Goal: Task Accomplishment & Management: Complete application form

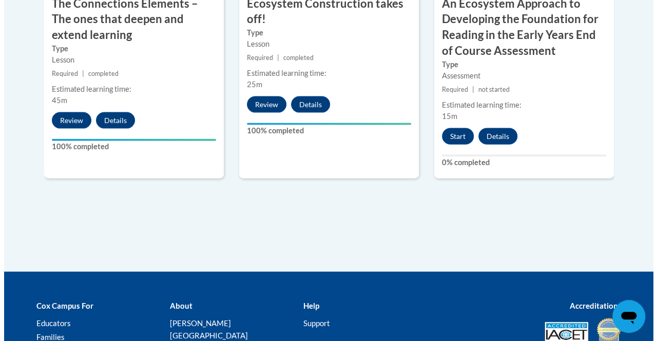
scroll to position [1134, 0]
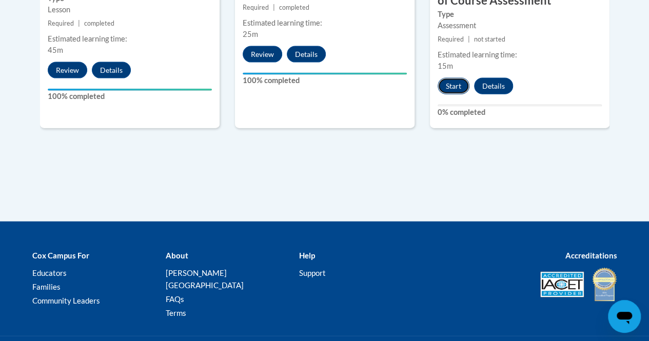
click at [457, 84] on button "Start" at bounding box center [454, 86] width 32 height 16
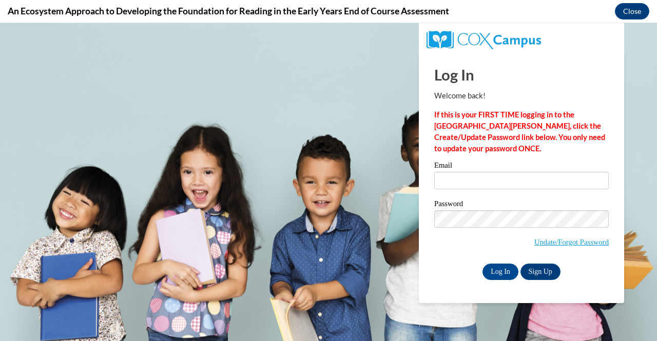
scroll to position [0, 0]
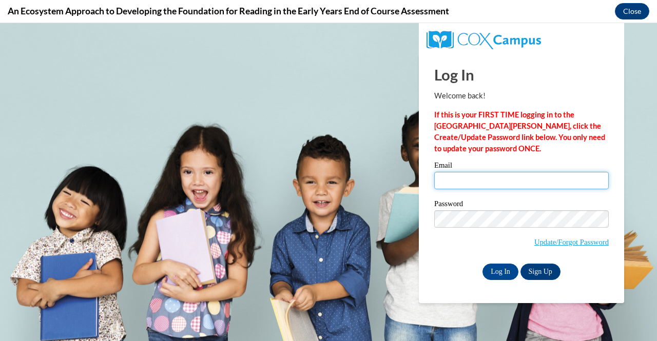
click at [449, 183] on input "Email" at bounding box center [521, 180] width 175 height 17
type input "hannahsahr05@gmail.com"
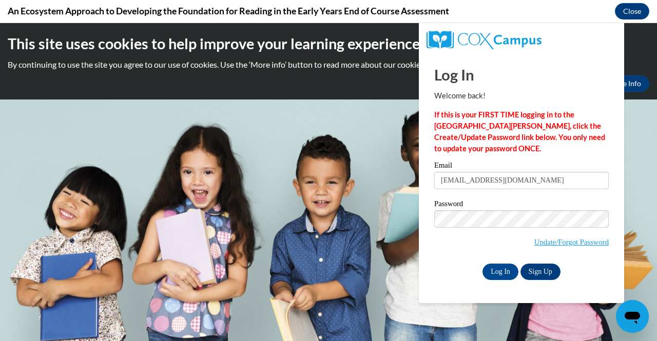
click at [508, 280] on div "Log In Welcome back! If this is your FIRST TIME logging in to the NEW Cox Campu…" at bounding box center [521, 179] width 221 height 250
click at [504, 275] on input "Log In" at bounding box center [501, 272] width 36 height 16
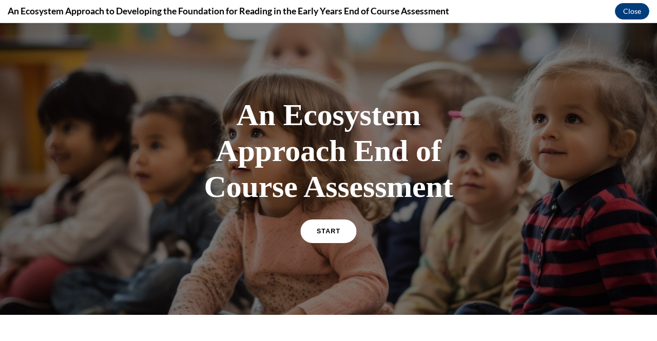
click at [331, 231] on span "START" at bounding box center [329, 232] width 24 height 8
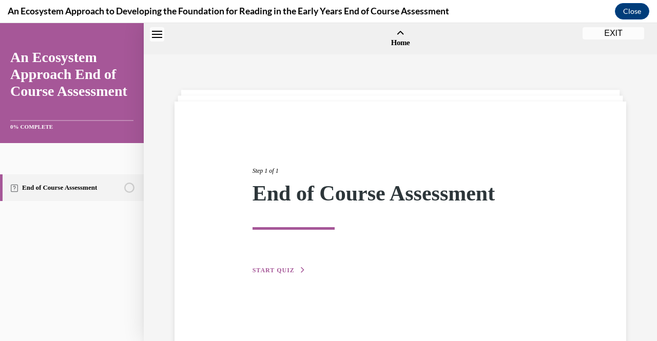
scroll to position [32, 0]
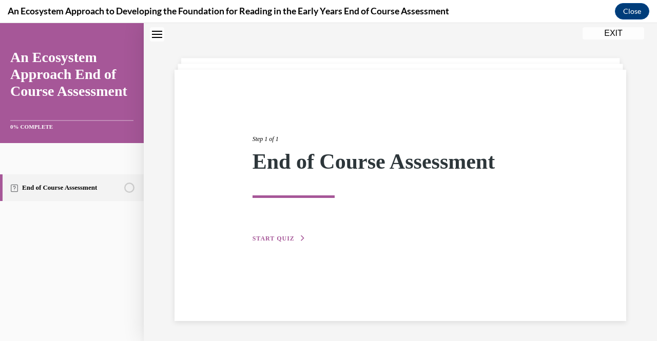
click at [283, 244] on div "Step 1 of 1 End of Course Assessment START QUIZ" at bounding box center [401, 196] width 452 height 252
click at [274, 238] on span "START QUIZ" at bounding box center [274, 238] width 42 height 7
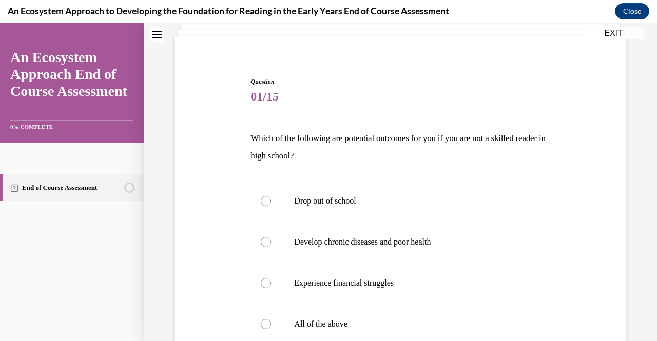
scroll to position [112, 0]
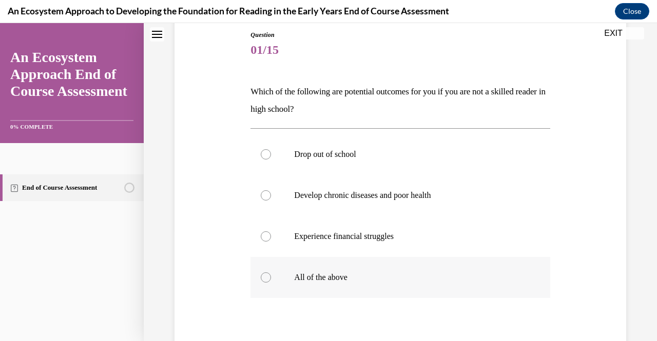
click at [336, 278] on p "All of the above" at bounding box center [409, 278] width 230 height 10
click at [271, 278] on input "All of the above" at bounding box center [266, 278] width 10 height 10
radio input "true"
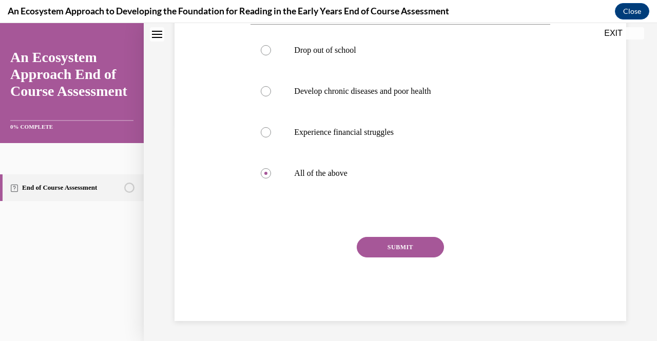
click at [409, 241] on button "SUBMIT" at bounding box center [400, 247] width 87 height 21
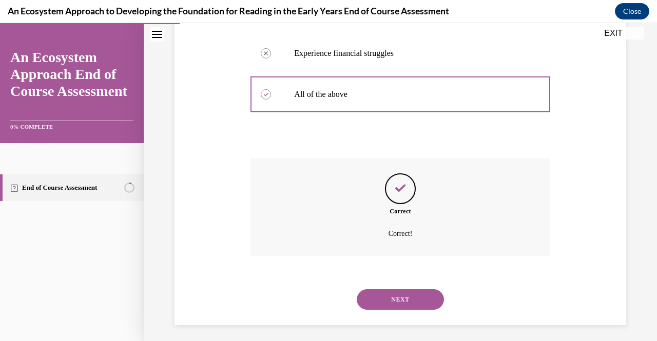
scroll to position [300, 0]
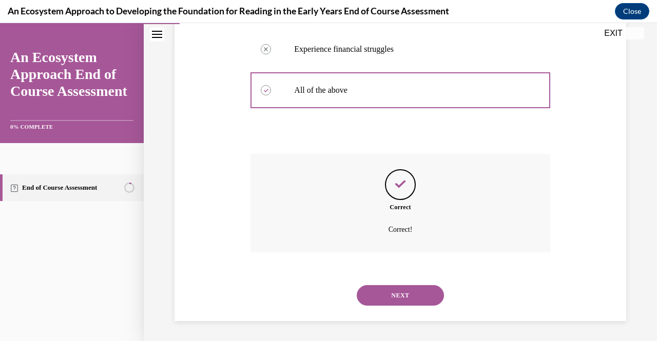
click at [396, 287] on button "NEXT" at bounding box center [400, 295] width 87 height 21
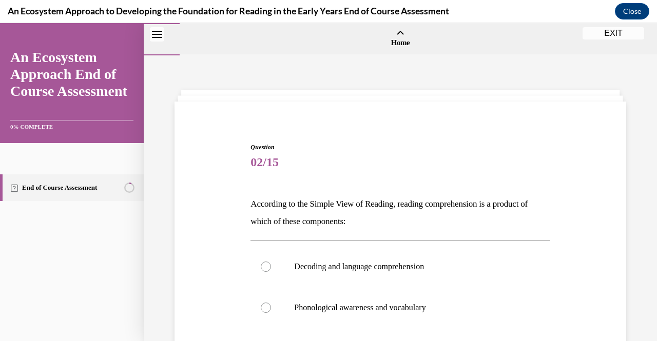
scroll to position [134, 0]
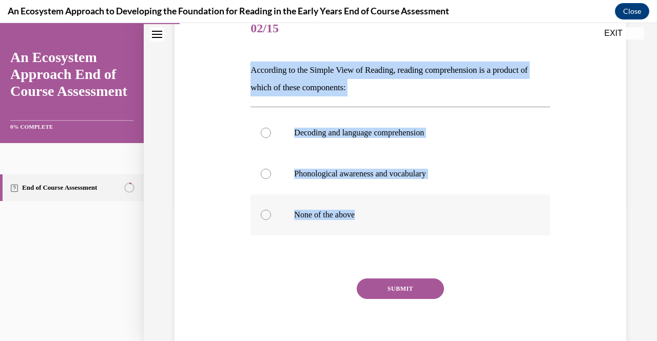
drag, startPoint x: 250, startPoint y: 68, endPoint x: 434, endPoint y: 218, distance: 237.6
click at [434, 218] on div "Question 02/15 According to the Simple View of Reading, reading comprehension i…" at bounding box center [400, 186] width 299 height 354
copy div "According to the Simple View of Reading, reading comprehension is a product of …"
click at [363, 137] on p "Decoding and language comprehension" at bounding box center [409, 133] width 230 height 10
click at [271, 137] on input "Decoding and language comprehension" at bounding box center [266, 133] width 10 height 10
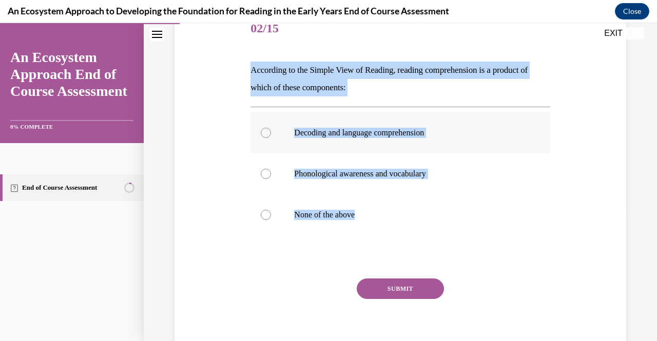
radio input "true"
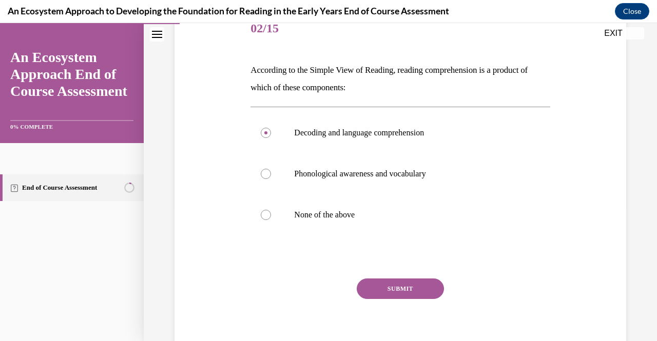
click at [371, 284] on button "SUBMIT" at bounding box center [400, 289] width 87 height 21
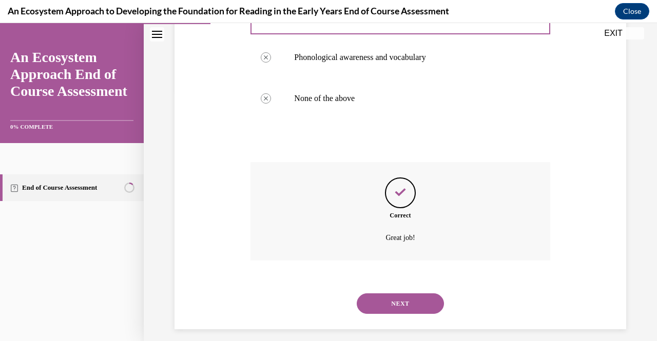
scroll to position [259, 0]
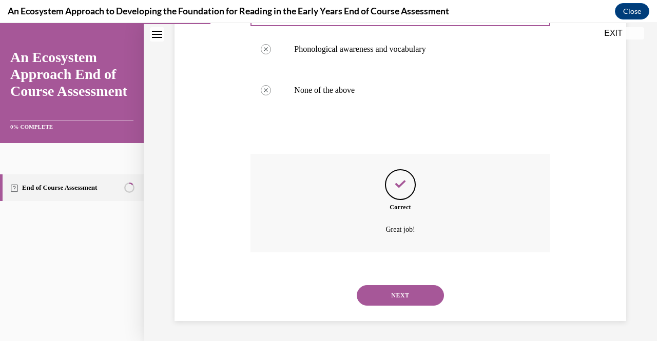
click at [371, 284] on div "NEXT" at bounding box center [400, 295] width 299 height 41
click at [412, 300] on button "NEXT" at bounding box center [400, 295] width 87 height 21
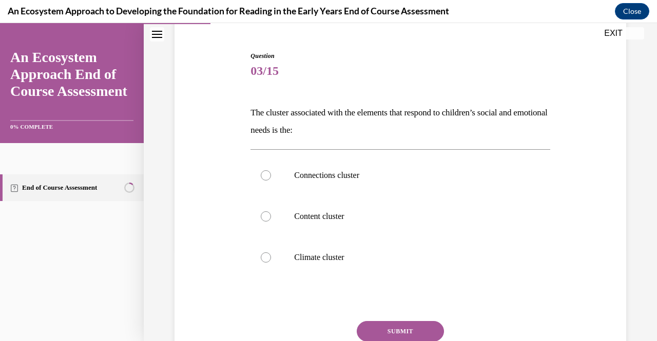
scroll to position [140, 0]
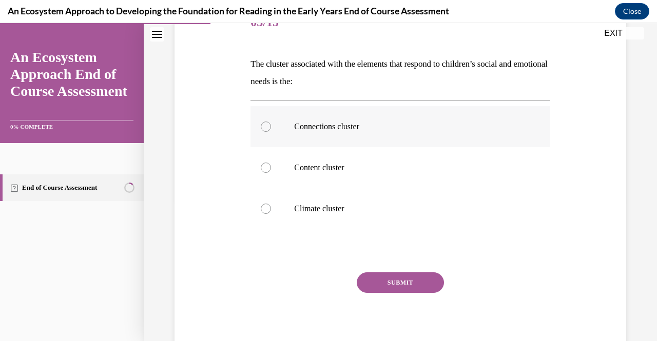
click at [301, 132] on label "Connections cluster" at bounding box center [400, 126] width 299 height 41
click at [271, 132] on input "Connections cluster" at bounding box center [266, 127] width 10 height 10
radio input "true"
click at [402, 284] on button "SUBMIT" at bounding box center [400, 283] width 87 height 21
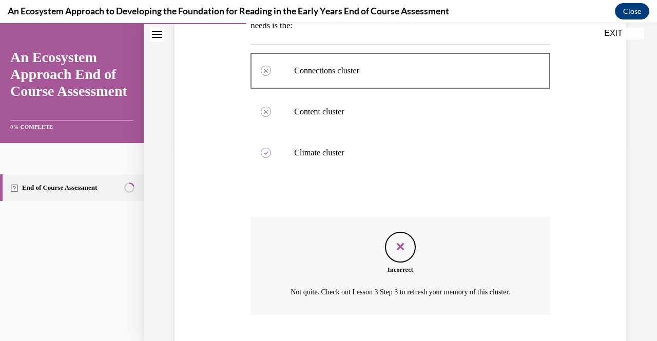
scroll to position [271, 0]
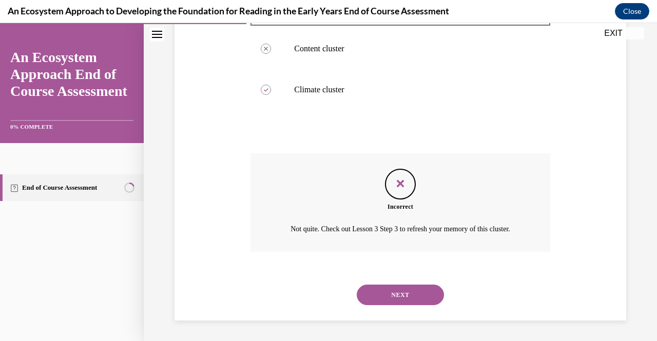
click at [377, 291] on button "NEXT" at bounding box center [400, 295] width 87 height 21
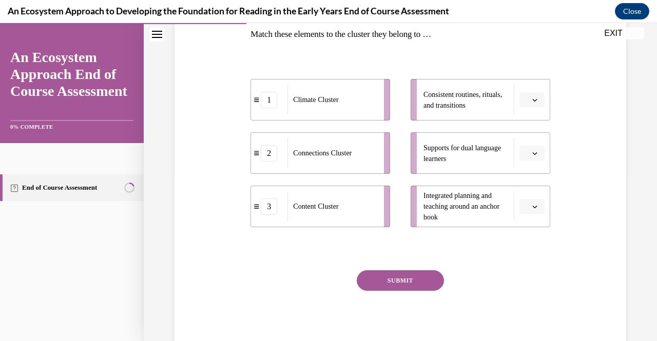
scroll to position [169, 0]
click at [532, 155] on icon "button" at bounding box center [534, 153] width 5 height 5
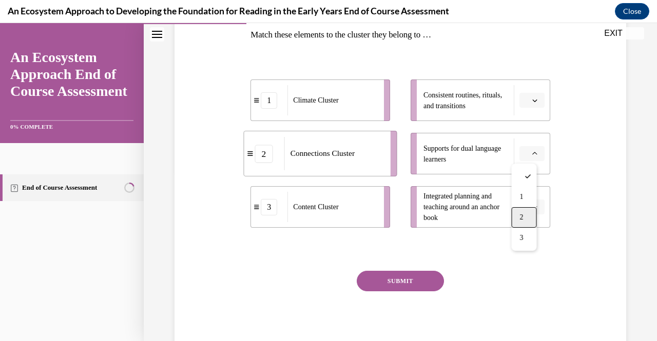
click at [529, 213] on div "2" at bounding box center [523, 217] width 25 height 21
drag, startPoint x: 528, startPoint y: 99, endPoint x: 550, endPoint y: 92, distance: 23.7
click at [550, 92] on div "Question 04/15 Match these elements to the cluster they belong to … 1 Climate C…" at bounding box center [400, 148] width 457 height 413
click at [524, 99] on button "button" at bounding box center [532, 100] width 25 height 15
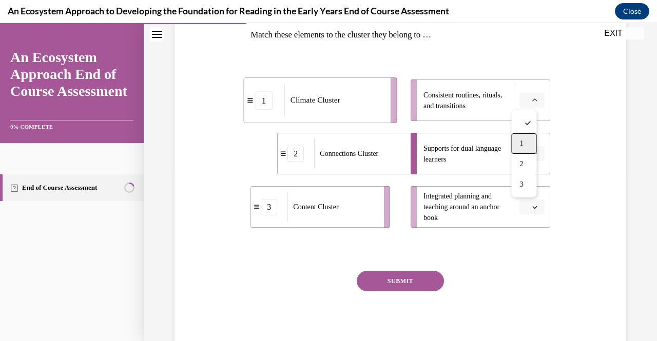
click at [523, 140] on span "1" at bounding box center [522, 144] width 4 height 8
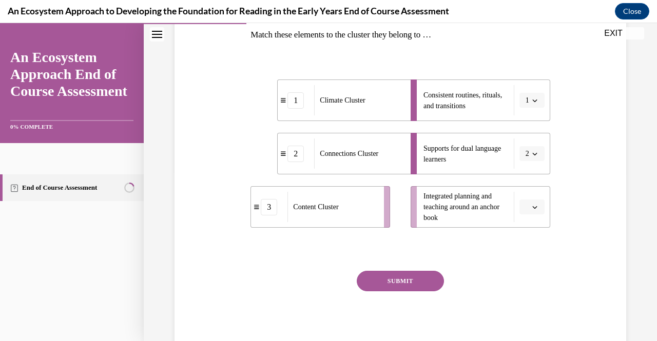
click at [526, 205] on span "Please select an option" at bounding box center [528, 207] width 4 height 10
click at [522, 286] on div "3" at bounding box center [523, 291] width 25 height 21
click at [421, 285] on button "SUBMIT" at bounding box center [400, 281] width 87 height 21
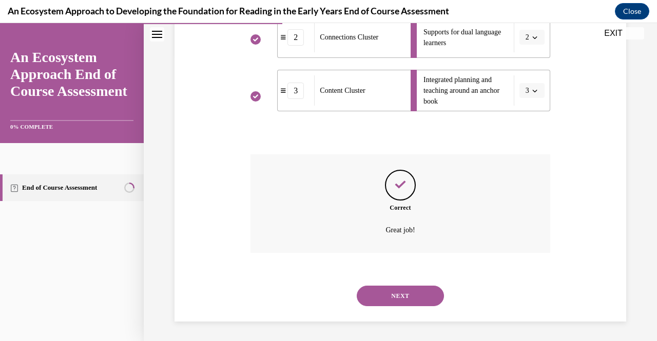
scroll to position [286, 0]
click at [421, 285] on button "NEXT" at bounding box center [400, 295] width 87 height 21
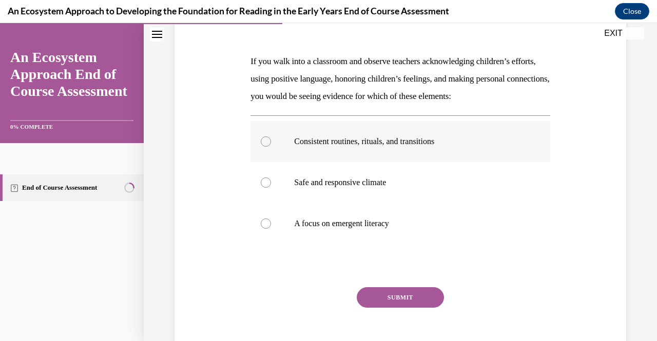
scroll to position [145, 0]
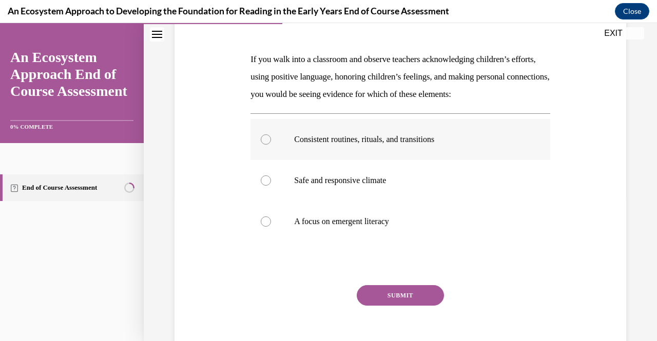
click at [354, 186] on label "Safe and responsive climate" at bounding box center [400, 180] width 299 height 41
click at [271, 186] on input "Safe and responsive climate" at bounding box center [266, 181] width 10 height 10
radio input "true"
click at [389, 306] on button "SUBMIT" at bounding box center [400, 295] width 87 height 21
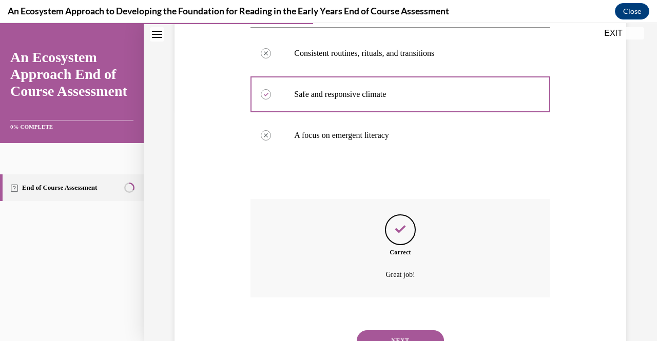
scroll to position [294, 0]
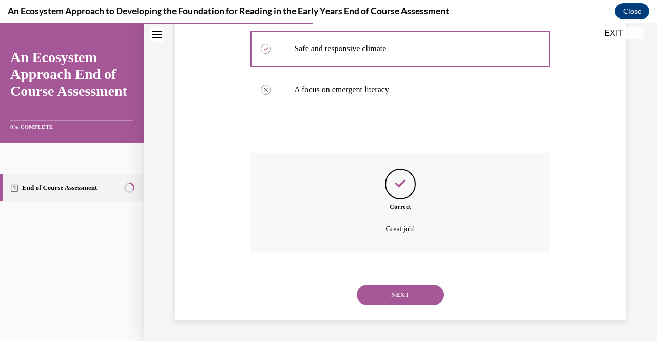
click at [390, 298] on button "NEXT" at bounding box center [400, 295] width 87 height 21
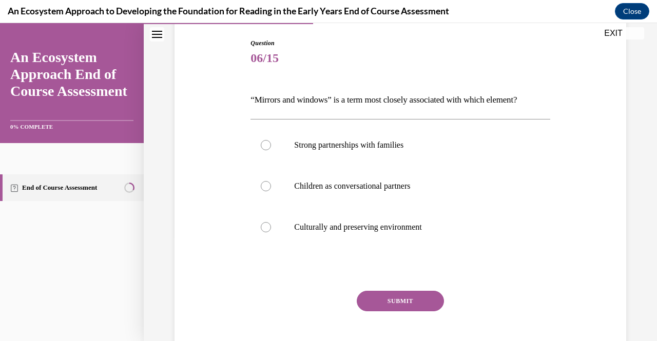
scroll to position [105, 0]
click at [405, 220] on label "Culturally and preserving environment" at bounding box center [400, 226] width 299 height 41
click at [271, 222] on input "Culturally and preserving environment" at bounding box center [266, 227] width 10 height 10
radio input "true"
click at [392, 296] on button "SUBMIT" at bounding box center [400, 301] width 87 height 21
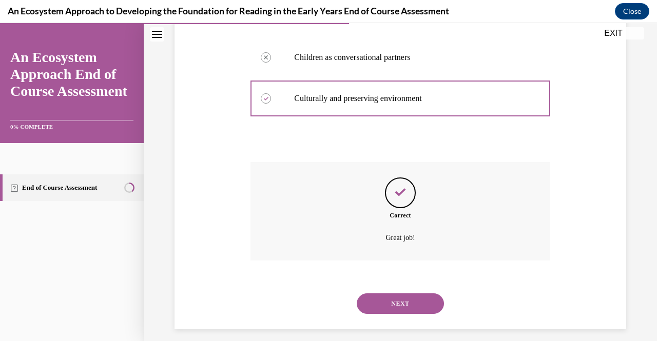
scroll to position [241, 0]
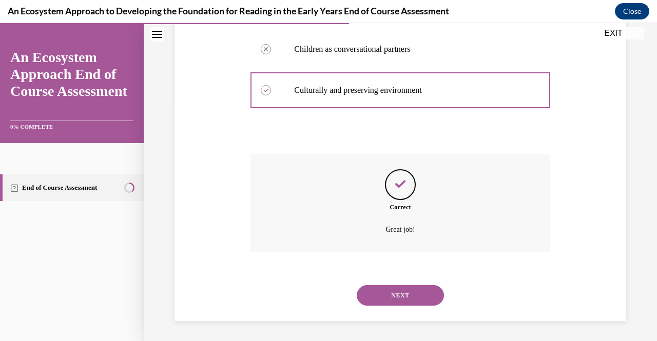
click at [382, 300] on button "NEXT" at bounding box center [400, 295] width 87 height 21
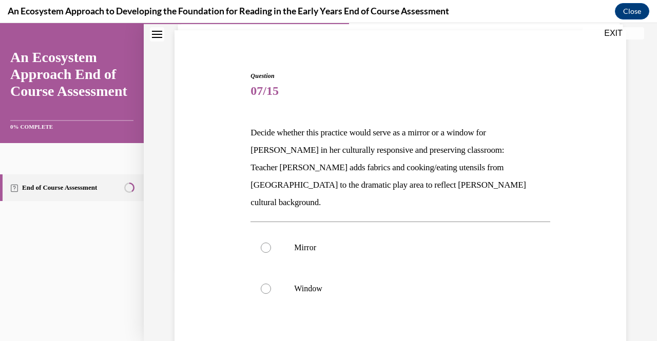
scroll to position [72, 0]
click at [332, 241] on label "Mirror" at bounding box center [400, 247] width 299 height 41
click at [271, 242] on input "Mirror" at bounding box center [266, 247] width 10 height 10
radio input "true"
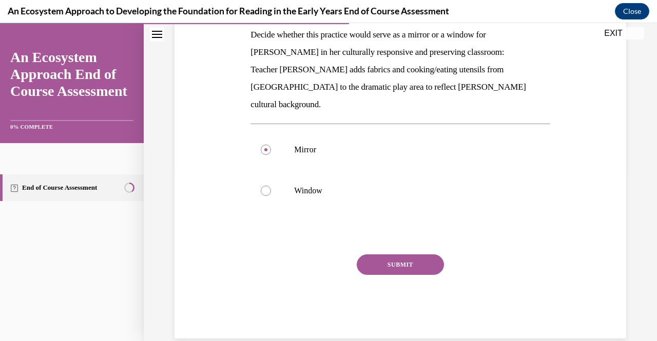
click at [388, 255] on button "SUBMIT" at bounding box center [400, 265] width 87 height 21
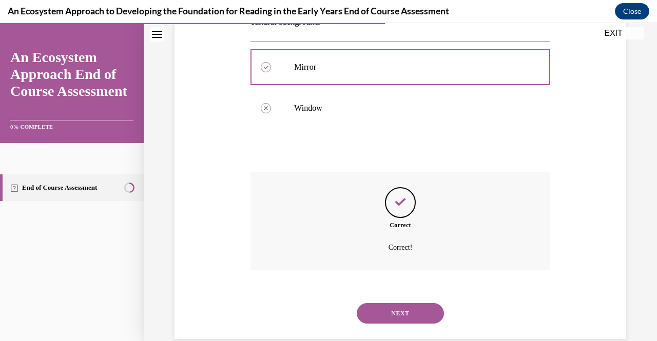
scroll to position [253, 0]
click at [424, 303] on button "NEXT" at bounding box center [400, 313] width 87 height 21
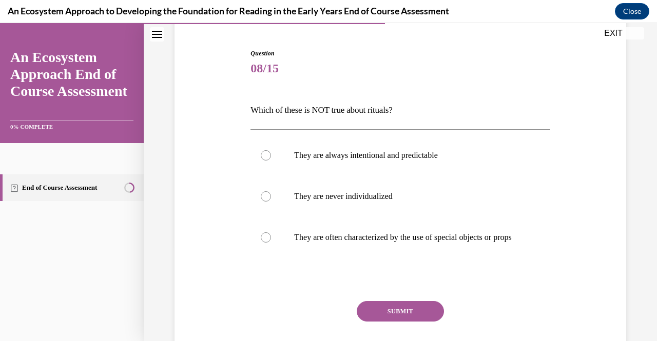
scroll to position [94, 0]
click at [408, 192] on p "They are never individualized" at bounding box center [409, 196] width 230 height 10
click at [271, 192] on input "They are never individualized" at bounding box center [266, 196] width 10 height 10
radio input "true"
click at [393, 312] on button "SUBMIT" at bounding box center [400, 311] width 87 height 21
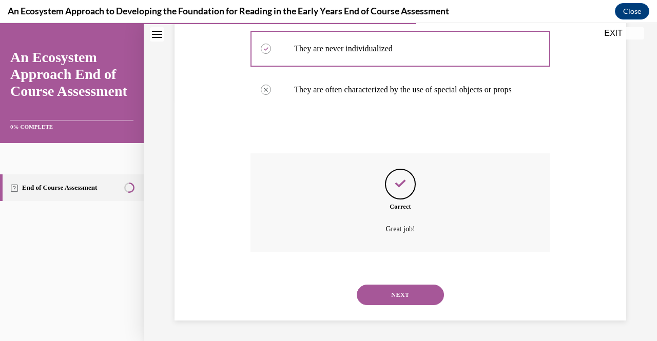
scroll to position [252, 0]
click at [403, 295] on button "NEXT" at bounding box center [400, 295] width 87 height 21
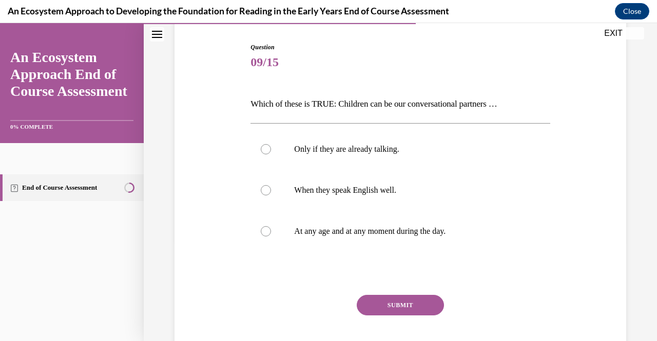
scroll to position [104, 0]
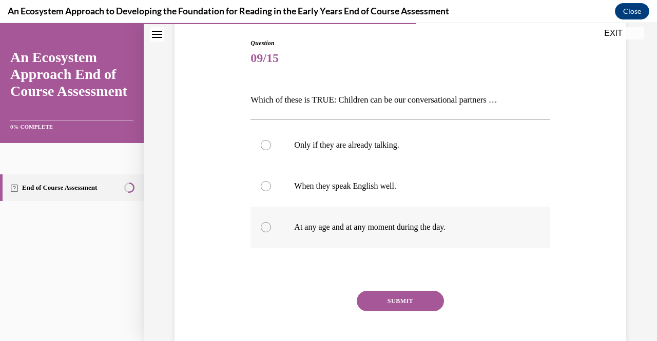
click at [391, 235] on label "At any age and at any moment during the day." at bounding box center [400, 227] width 299 height 41
click at [271, 233] on input "At any age and at any moment during the day." at bounding box center [266, 227] width 10 height 10
radio input "true"
click at [397, 292] on button "SUBMIT" at bounding box center [400, 301] width 87 height 21
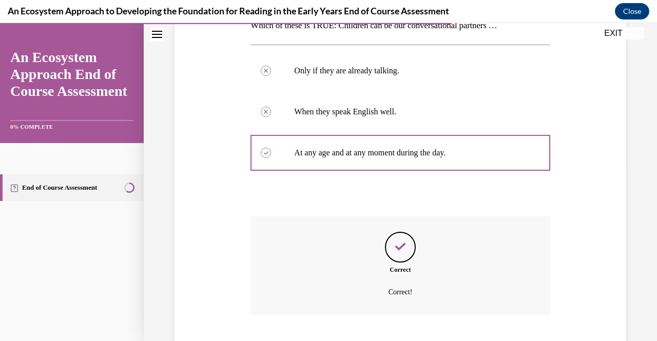
scroll to position [241, 0]
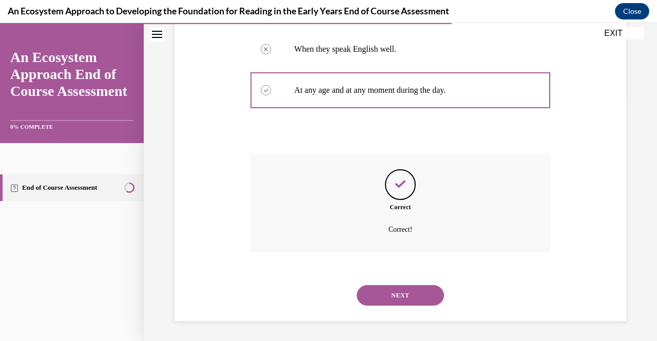
click at [380, 289] on button "NEXT" at bounding box center [400, 295] width 87 height 21
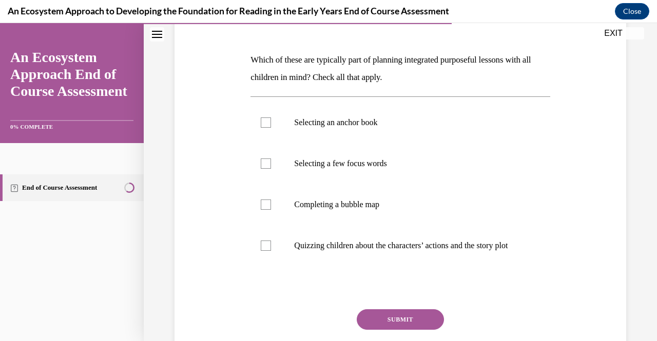
scroll to position [144, 0]
click at [314, 125] on p "Selecting an anchor book" at bounding box center [409, 123] width 230 height 10
click at [271, 125] on input "Selecting an anchor book" at bounding box center [266, 123] width 10 height 10
checkbox input "true"
click at [311, 168] on p "Selecting a few focus words" at bounding box center [409, 164] width 230 height 10
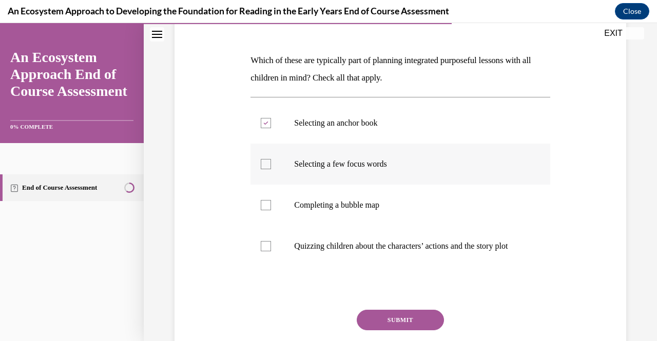
click at [271, 168] on input "Selecting a few focus words" at bounding box center [266, 164] width 10 height 10
checkbox input "true"
click at [323, 209] on p "Completing a bubble map" at bounding box center [409, 205] width 230 height 10
click at [271, 209] on input "Completing a bubble map" at bounding box center [266, 205] width 10 height 10
checkbox input "true"
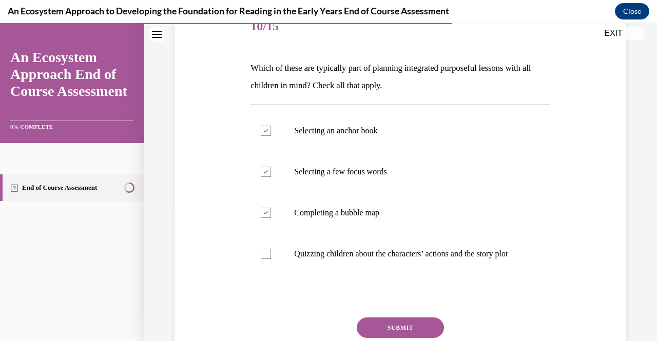
scroll to position [136, 0]
click at [398, 332] on button "SUBMIT" at bounding box center [400, 328] width 87 height 21
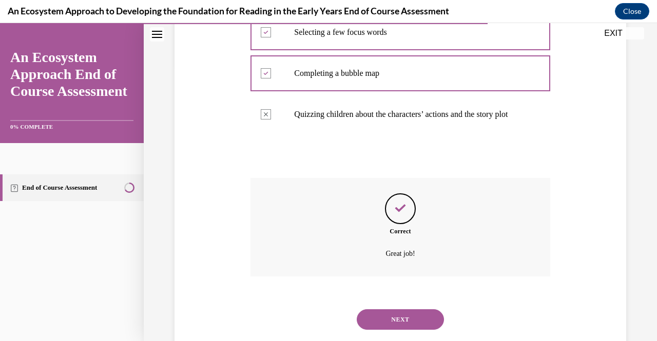
scroll to position [310, 0]
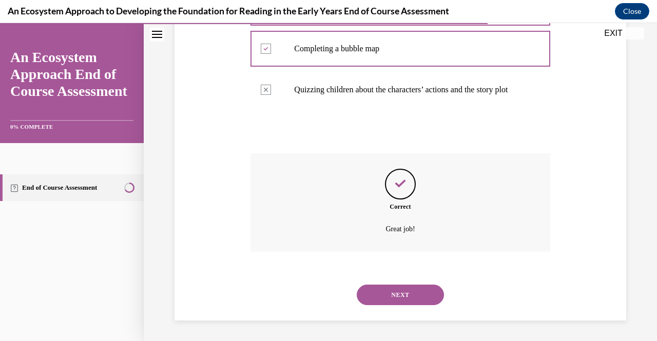
click at [387, 291] on button "NEXT" at bounding box center [400, 295] width 87 height 21
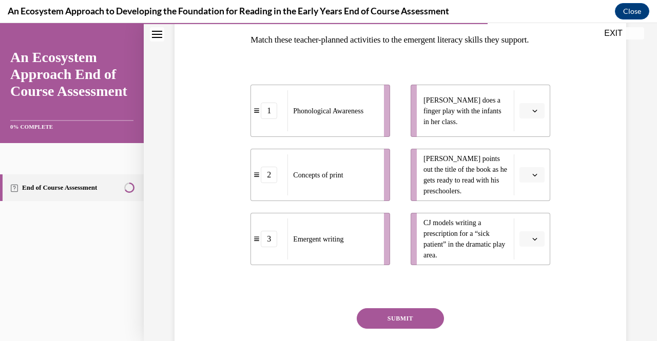
scroll to position [167, 0]
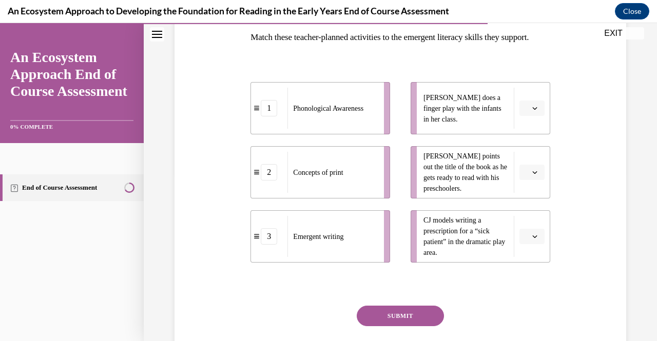
click at [526, 242] on span "Please select an option" at bounding box center [528, 237] width 4 height 10
click at [522, 237] on div "3" at bounding box center [523, 231] width 25 height 21
click at [530, 180] on button "button" at bounding box center [532, 172] width 25 height 15
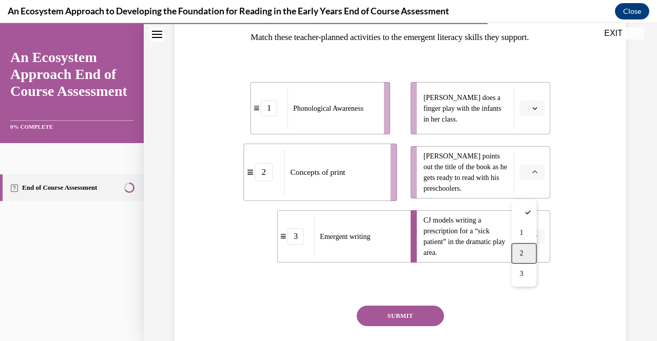
click at [523, 250] on span "2" at bounding box center [522, 254] width 4 height 8
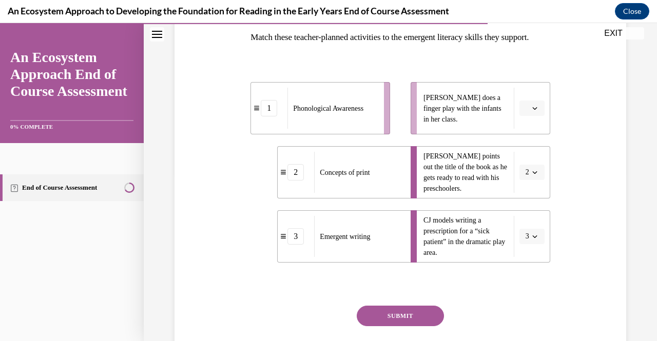
click at [532, 111] on icon "button" at bounding box center [534, 108] width 5 height 5
click at [518, 167] on div "1" at bounding box center [523, 169] width 25 height 21
click at [406, 327] on button "SUBMIT" at bounding box center [400, 316] width 87 height 21
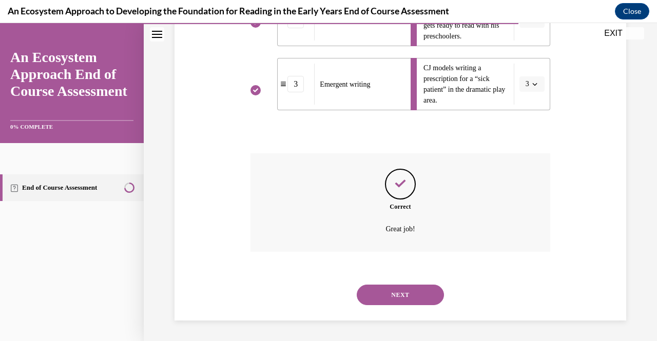
scroll to position [336, 0]
click at [404, 293] on button "NEXT" at bounding box center [400, 295] width 87 height 21
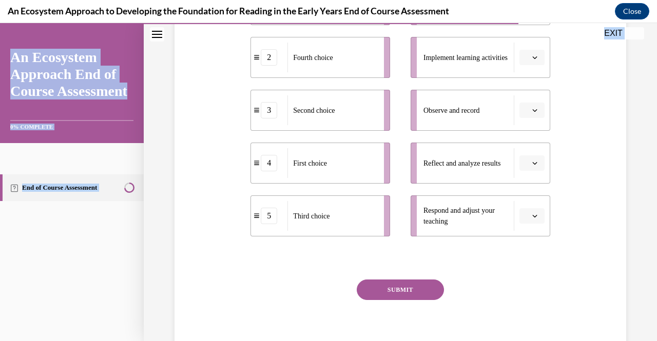
scroll to position [308, 0]
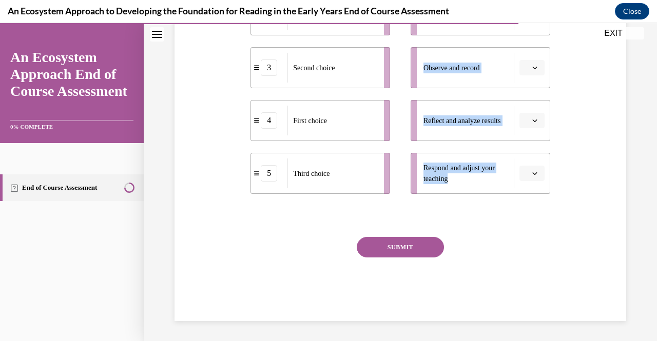
drag, startPoint x: 248, startPoint y: 53, endPoint x: 486, endPoint y: 183, distance: 271.1
click at [486, 183] on div "Question 12/15 Put the steps of the progress monitoring process in the right or…" at bounding box center [400, 71] width 304 height 502
copy div "Put the steps of the progress monitoring process in the right order! 1 Fifth ch…"
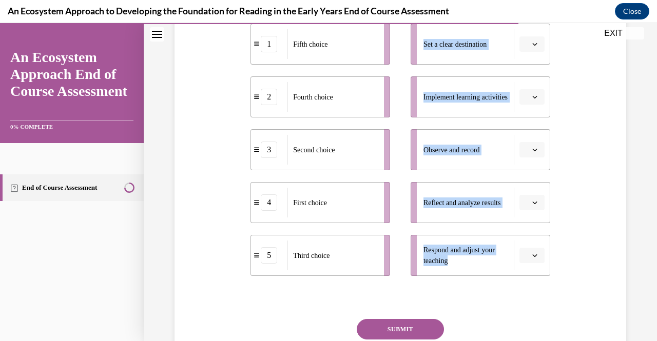
click at [590, 151] on div "Question 12/15 Put the steps of the progress monitoring process in the right or…" at bounding box center [400, 145] width 457 height 517
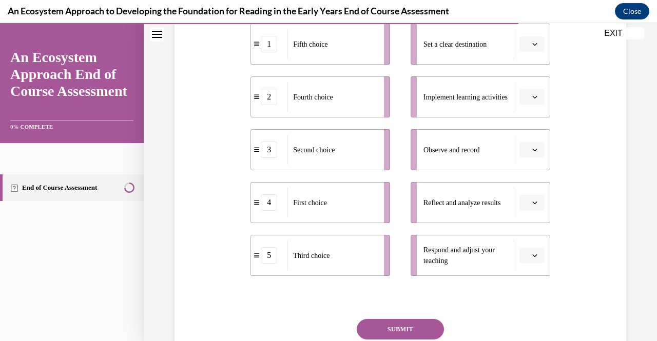
scroll to position [188, 0]
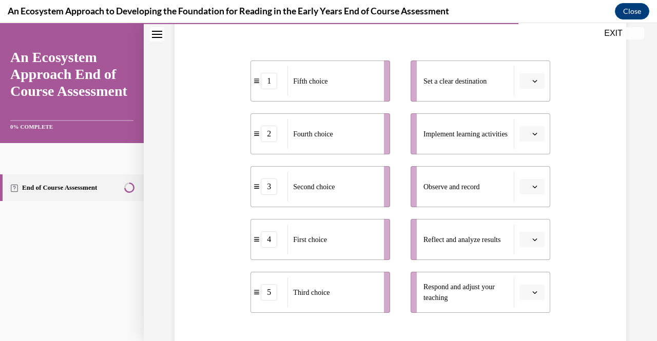
click at [527, 85] on button "button" at bounding box center [532, 80] width 25 height 15
click at [518, 181] on div "4" at bounding box center [523, 186] width 25 height 21
click at [526, 132] on span "Please select an option" at bounding box center [528, 134] width 4 height 10
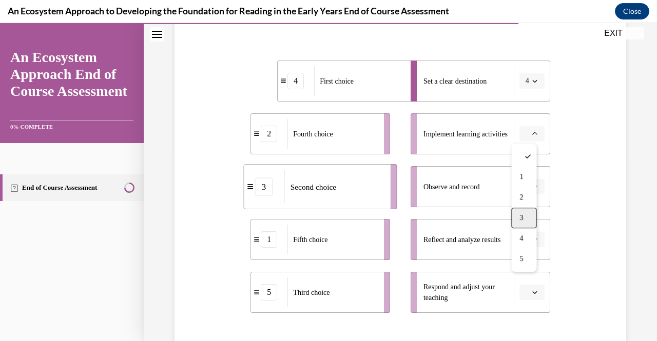
click at [520, 219] on span "3" at bounding box center [522, 218] width 4 height 8
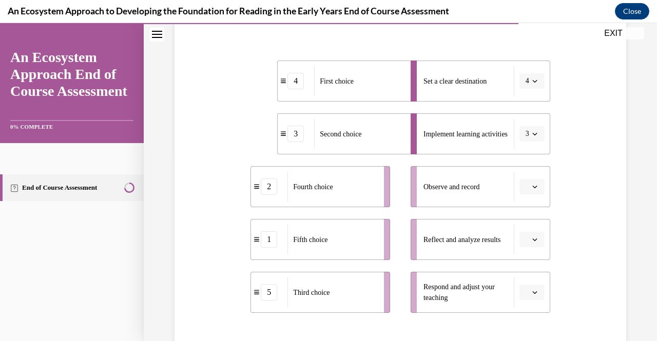
click at [524, 183] on button "button" at bounding box center [532, 186] width 25 height 15
click at [523, 315] on span "5" at bounding box center [522, 312] width 4 height 8
click at [531, 241] on span "button" at bounding box center [534, 239] width 7 height 7
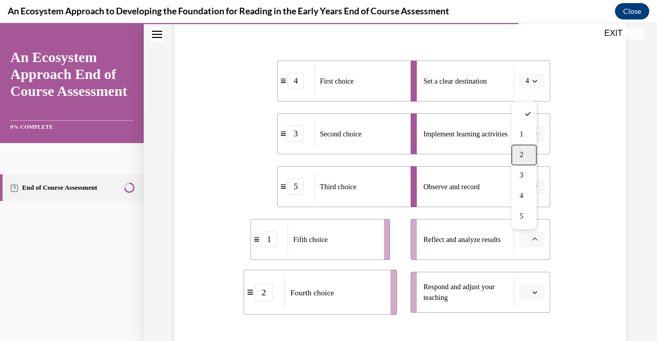
click at [521, 157] on span "2" at bounding box center [522, 155] width 4 height 8
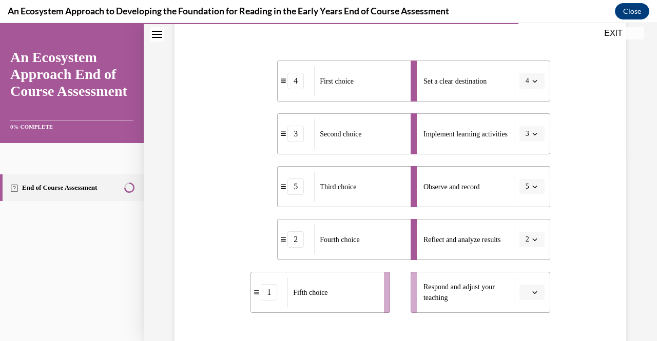
click at [532, 293] on icon "button" at bounding box center [534, 292] width 5 height 5
drag, startPoint x: 519, startPoint y: 188, endPoint x: 566, endPoint y: 213, distance: 52.6
drag, startPoint x: 566, startPoint y: 213, endPoint x: 516, endPoint y: 227, distance: 52.0
click at [516, 227] on div "3" at bounding box center [523, 228] width 25 height 21
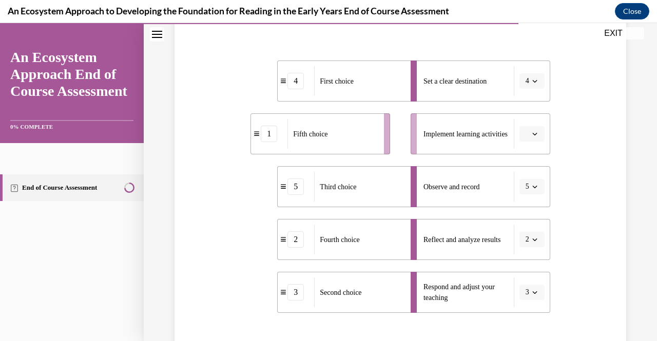
click at [532, 291] on icon "button" at bounding box center [534, 292] width 5 height 5
click at [520, 186] on span "1" at bounding box center [520, 187] width 4 height 8
click at [525, 130] on button "button" at bounding box center [532, 133] width 25 height 15
click at [527, 219] on div "3" at bounding box center [523, 218] width 25 height 21
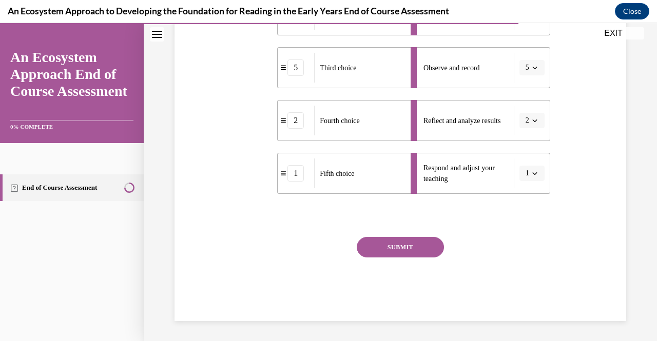
click at [396, 252] on button "SUBMIT" at bounding box center [400, 247] width 87 height 21
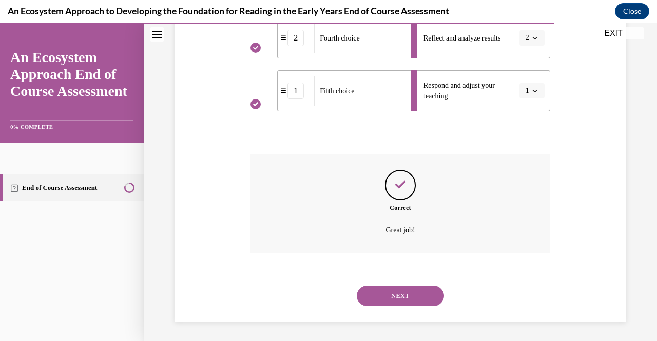
scroll to position [391, 0]
drag, startPoint x: 396, startPoint y: 252, endPoint x: 391, endPoint y: 300, distance: 48.5
click at [391, 300] on div "Question 12/15 Put the steps of the progress monitoring process in the right or…" at bounding box center [400, 36] width 299 height 569
drag, startPoint x: 391, startPoint y: 300, endPoint x: 370, endPoint y: 299, distance: 21.6
click at [370, 299] on button "NEXT" at bounding box center [400, 295] width 87 height 21
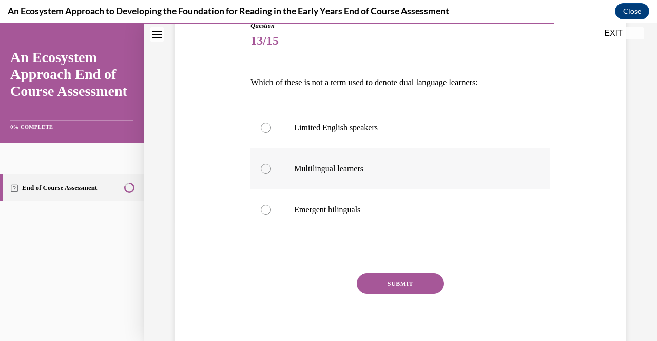
scroll to position [122, 0]
click at [362, 132] on label "Limited English speakers" at bounding box center [400, 127] width 299 height 41
click at [271, 132] on input "Limited English speakers" at bounding box center [266, 127] width 10 height 10
radio input "true"
click at [389, 281] on button "SUBMIT" at bounding box center [400, 283] width 87 height 21
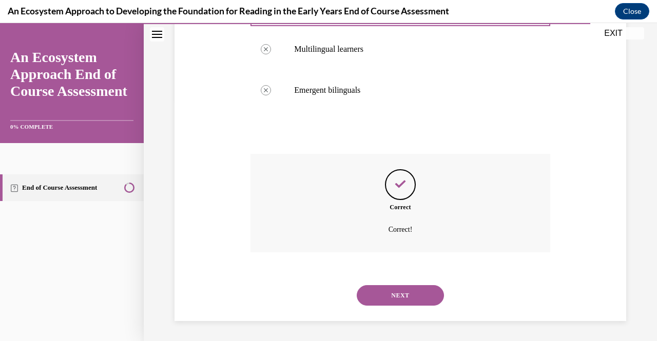
scroll to position [241, 0]
click at [378, 294] on button "NEXT" at bounding box center [400, 295] width 87 height 21
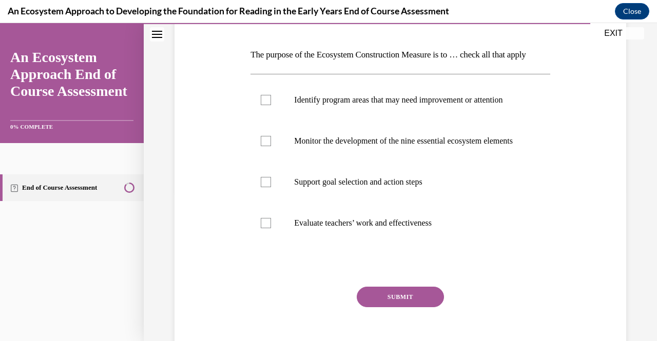
scroll to position [150, 0]
click at [348, 187] on p "Support goal selection and action steps" at bounding box center [409, 182] width 230 height 10
click at [271, 187] on input "Support goal selection and action steps" at bounding box center [266, 182] width 10 height 10
checkbox input "true"
click at [348, 228] on p "Evaluate teachers’ work and effectiveness" at bounding box center [409, 223] width 230 height 10
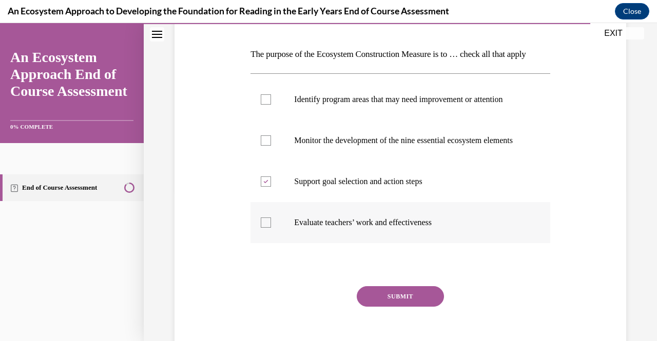
click at [271, 228] on input "Evaluate teachers’ work and effectiveness" at bounding box center [266, 223] width 10 height 10
checkbox input "true"
click at [340, 105] on p "Identify program areas that may need improvement or attention" at bounding box center [409, 99] width 230 height 10
click at [271, 105] on input "Identify program areas that may need improvement or attention" at bounding box center [266, 99] width 10 height 10
checkbox input "true"
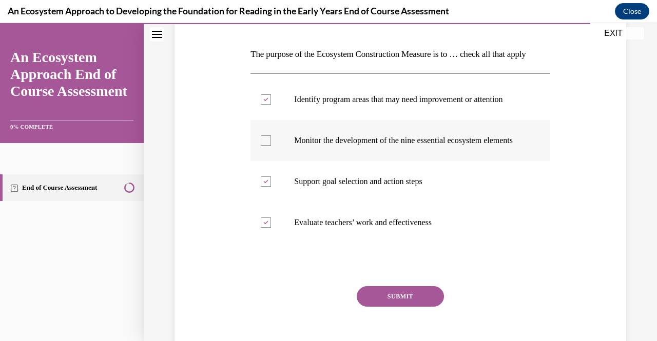
click at [349, 146] on p "Monitor the development of the nine essential ecosystem elements" at bounding box center [409, 141] width 230 height 10
click at [271, 146] on input "Monitor the development of the nine essential ecosystem elements" at bounding box center [266, 141] width 10 height 10
checkbox input "true"
click at [391, 307] on button "SUBMIT" at bounding box center [400, 296] width 87 height 21
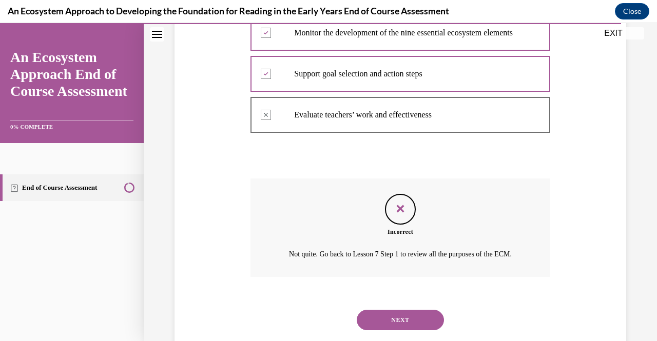
scroll to position [332, 0]
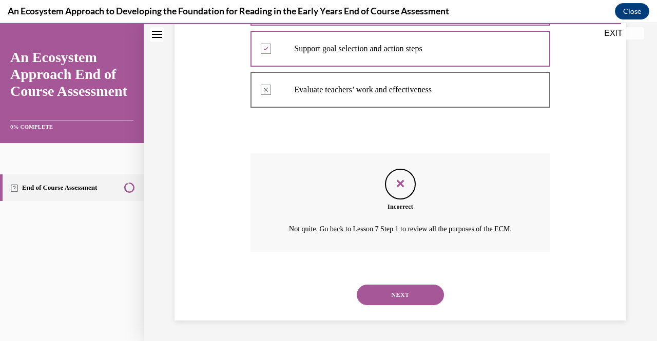
click at [386, 297] on button "NEXT" at bounding box center [400, 295] width 87 height 21
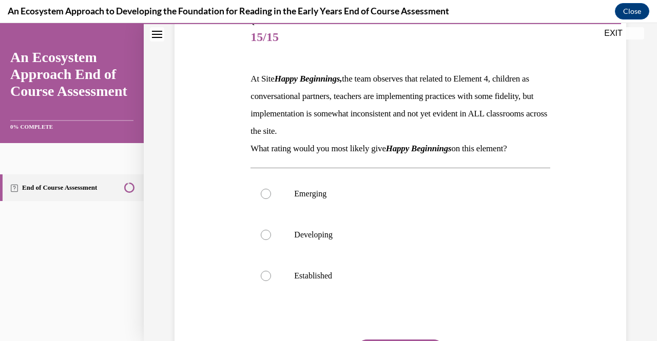
scroll to position [129, 0]
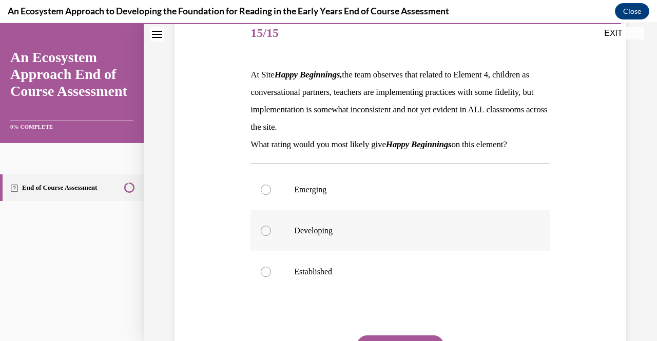
click at [332, 232] on p "Developing" at bounding box center [409, 231] width 230 height 10
click at [271, 232] on input "Developing" at bounding box center [266, 231] width 10 height 10
radio input "true"
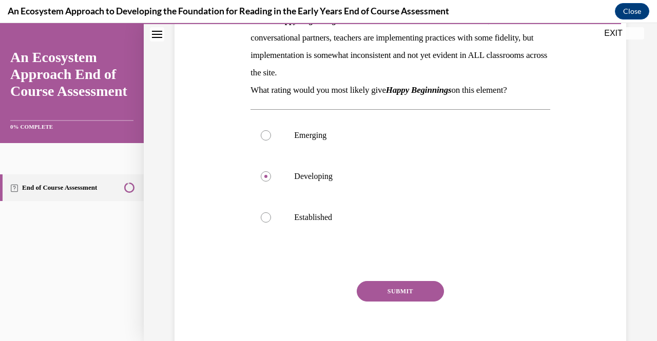
click at [413, 292] on button "SUBMIT" at bounding box center [400, 291] width 87 height 21
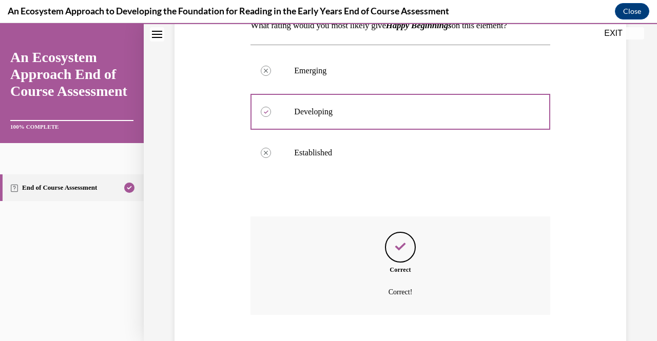
scroll to position [311, 0]
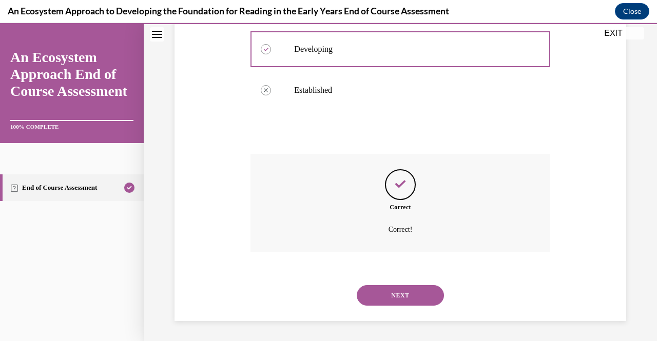
click at [384, 300] on button "NEXT" at bounding box center [400, 295] width 87 height 21
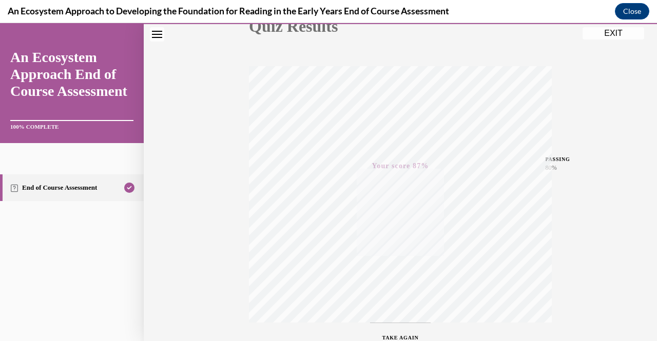
scroll to position [207, 0]
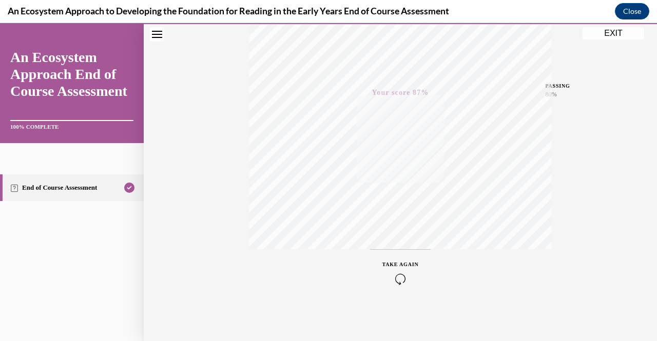
click at [610, 34] on button "EXIT" at bounding box center [614, 33] width 62 height 12
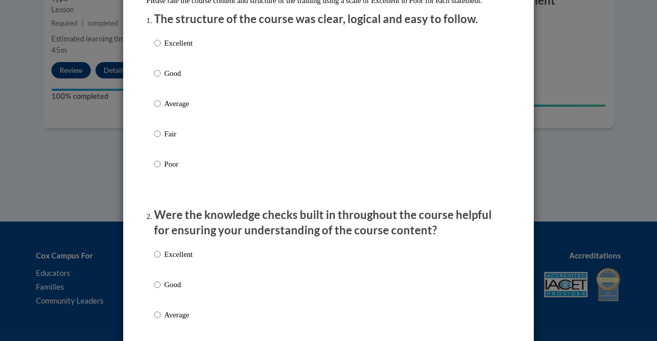
scroll to position [133, 0]
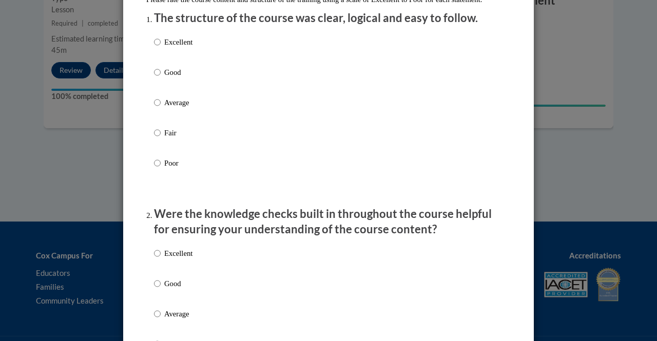
click at [164, 48] on p "Excellent" at bounding box center [178, 41] width 28 height 11
click at [161, 48] on input "Excellent" at bounding box center [157, 41] width 7 height 11
radio input "true"
click at [165, 259] on p "Excellent" at bounding box center [178, 253] width 28 height 11
click at [161, 259] on input "Excellent" at bounding box center [157, 253] width 7 height 11
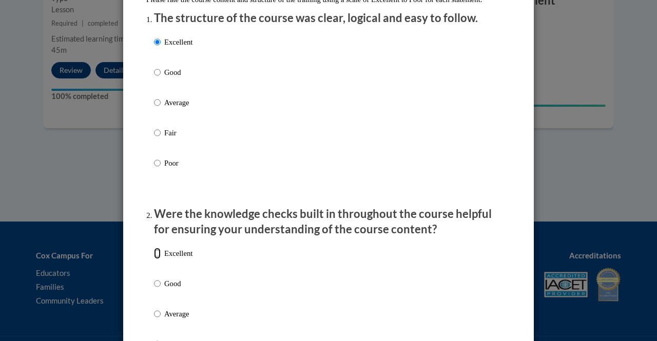
radio input "true"
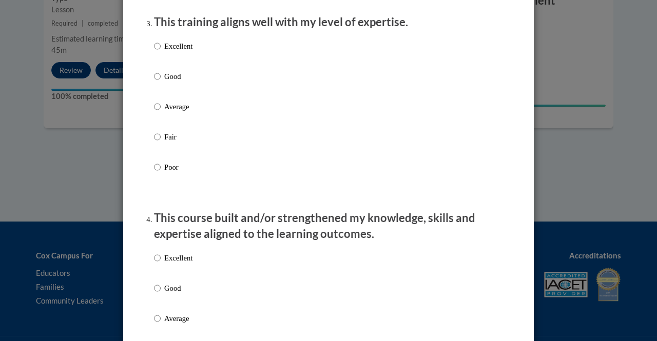
scroll to position [537, 0]
click at [167, 51] on p "Excellent" at bounding box center [178, 45] width 28 height 11
click at [161, 51] on input "Excellent" at bounding box center [157, 45] width 7 height 11
radio input "true"
click at [164, 263] on p "Excellent" at bounding box center [178, 257] width 28 height 11
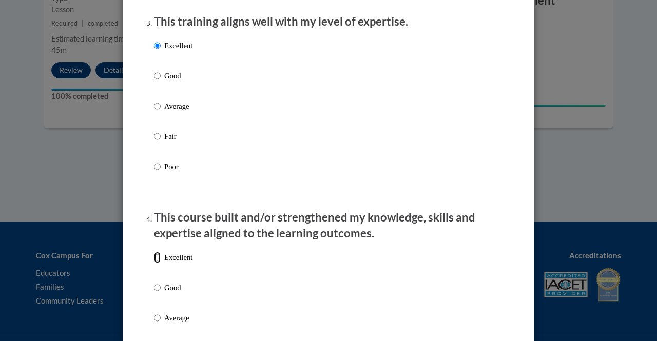
click at [161, 263] on input "Excellent" at bounding box center [157, 257] width 7 height 11
radio input "true"
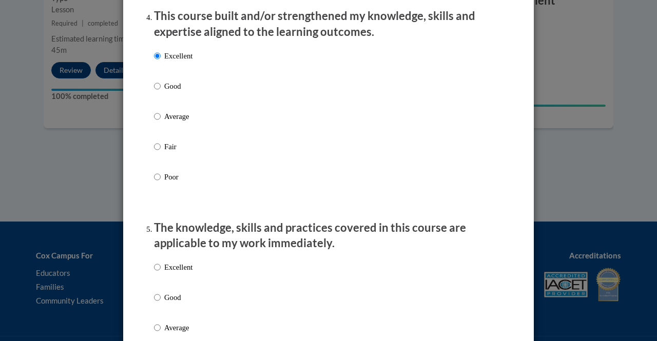
click at [165, 273] on p "Excellent" at bounding box center [178, 267] width 28 height 11
click at [161, 273] on input "Excellent" at bounding box center [157, 267] width 7 height 11
radio input "true"
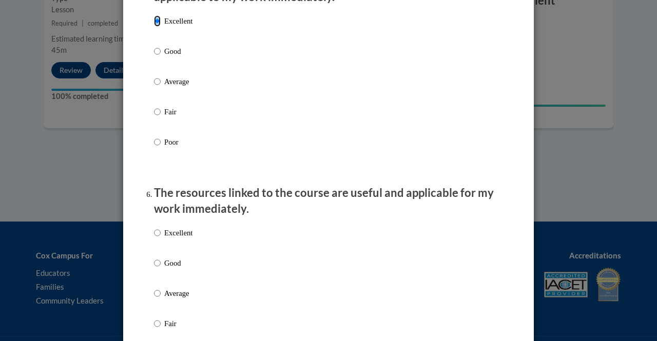
scroll to position [995, 0]
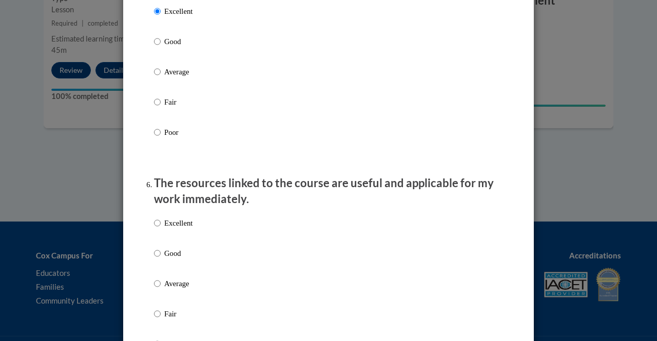
click at [169, 229] on p "Excellent" at bounding box center [178, 223] width 28 height 11
click at [161, 229] on input "Excellent" at bounding box center [157, 223] width 7 height 11
radio input "true"
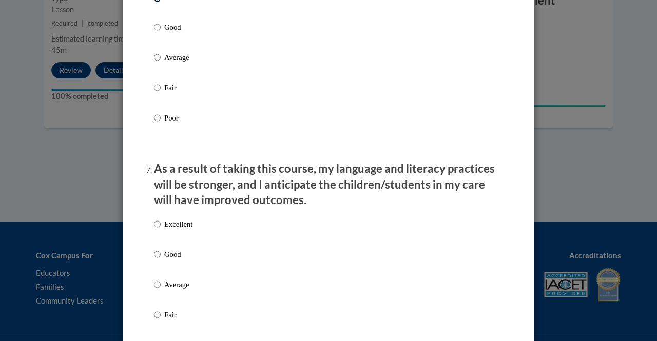
scroll to position [1232, 0]
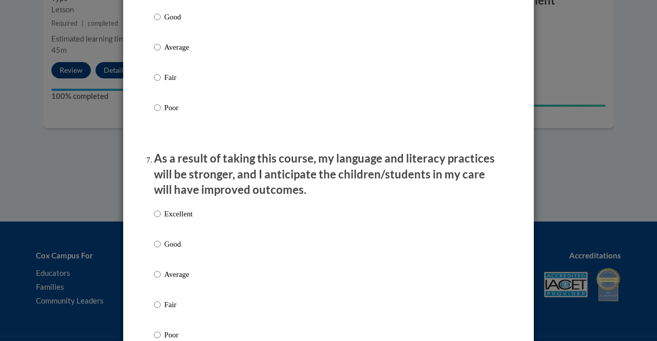
click at [173, 220] on p "Excellent" at bounding box center [178, 213] width 28 height 11
click at [161, 220] on input "Excellent" at bounding box center [157, 213] width 7 height 11
radio input "true"
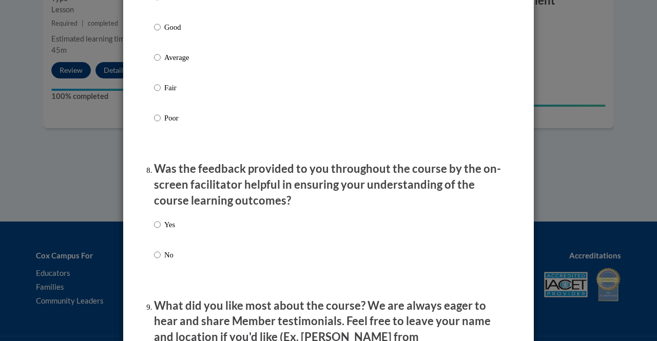
click at [164, 231] on p "Yes" at bounding box center [169, 224] width 11 height 11
click at [161, 231] on input "Yes" at bounding box center [157, 224] width 7 height 11
radio input "true"
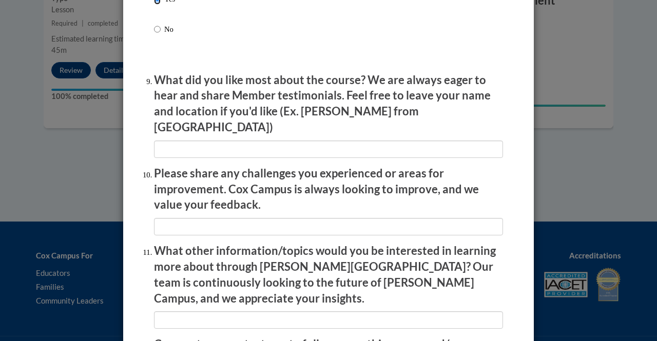
scroll to position [1793, 0]
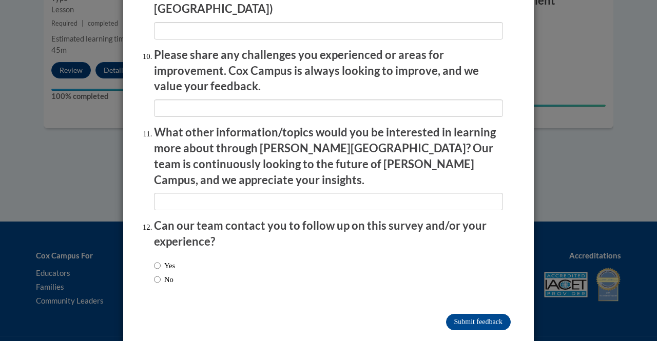
click at [158, 274] on label "No" at bounding box center [164, 279] width 20 height 11
click at [158, 274] on input "No" at bounding box center [157, 279] width 7 height 11
radio input "true"
click at [468, 314] on input "Submit feedback" at bounding box center [478, 322] width 65 height 16
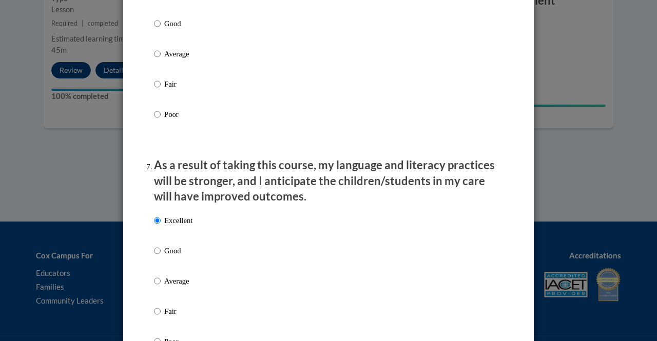
scroll to position [1066, 0]
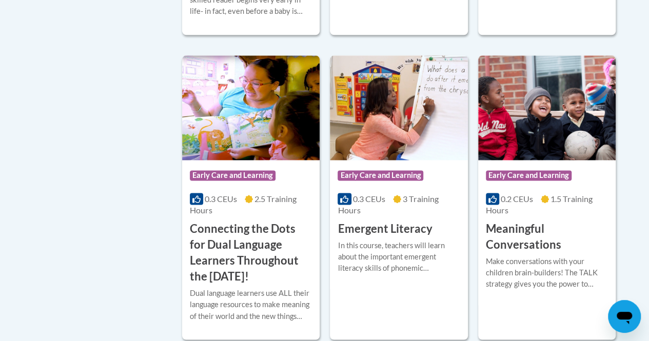
scroll to position [659, 0]
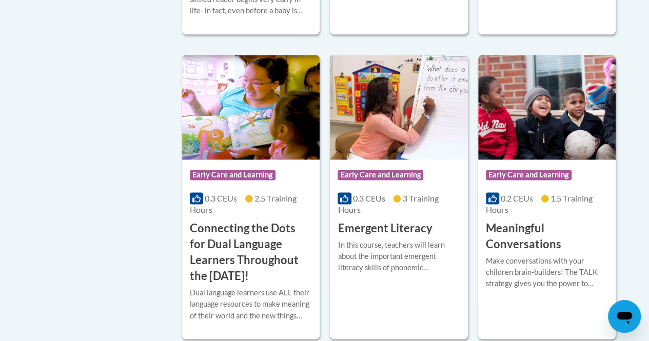
click at [403, 230] on h3 "Emergent Literacy" at bounding box center [385, 229] width 94 height 16
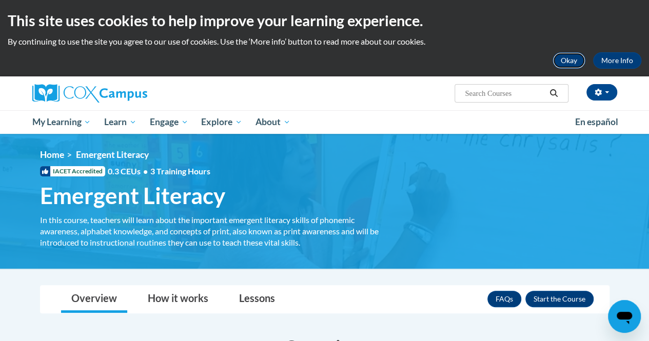
click at [562, 60] on button "Okay" at bounding box center [569, 60] width 33 height 16
